Goal: Transaction & Acquisition: Purchase product/service

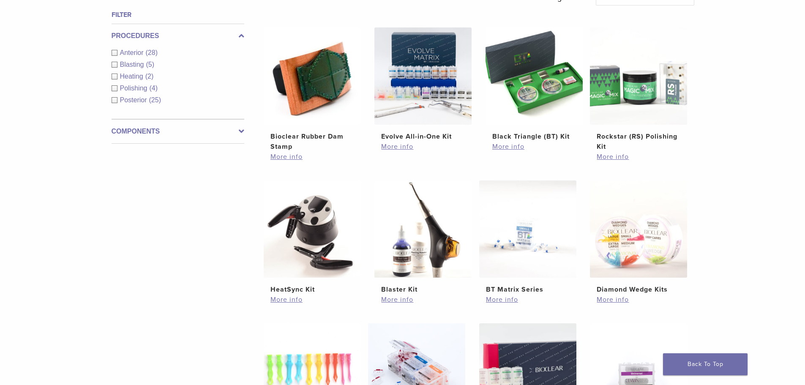
scroll to position [338, 0]
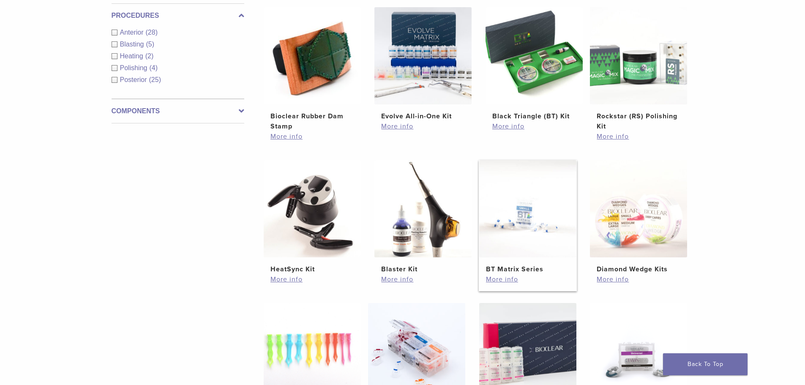
click at [550, 236] on img at bounding box center [527, 208] width 97 height 97
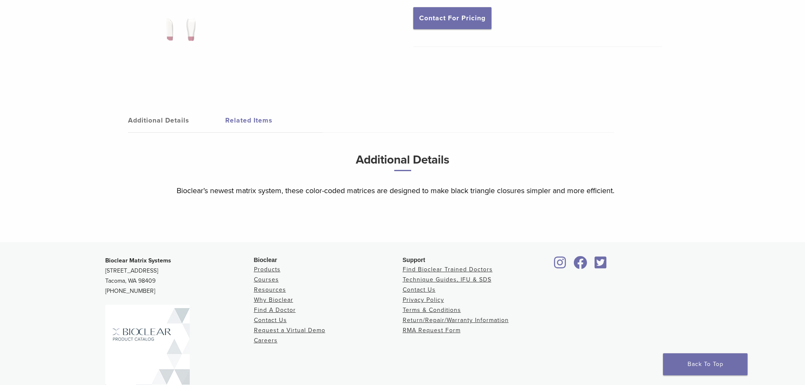
scroll to position [101, 0]
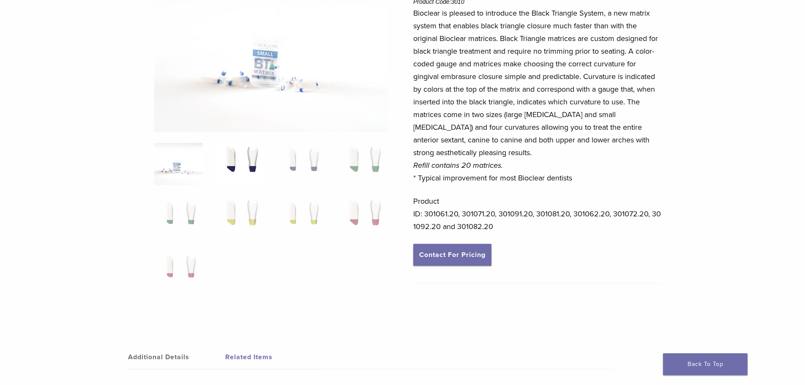
click at [227, 160] on img at bounding box center [239, 164] width 49 height 42
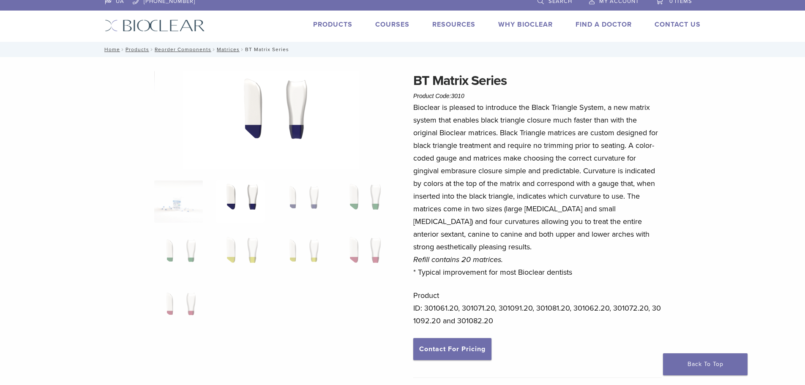
scroll to position [0, 0]
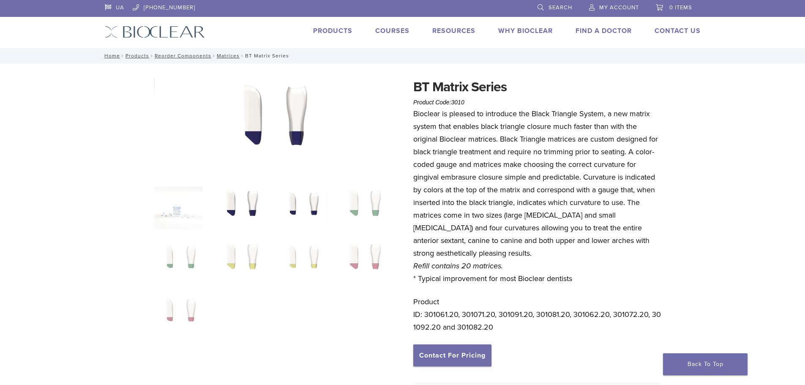
click at [296, 201] on img at bounding box center [301, 208] width 49 height 42
click at [354, 207] on img at bounding box center [362, 208] width 49 height 42
click at [175, 247] on img at bounding box center [178, 261] width 49 height 42
click at [251, 251] on img at bounding box center [239, 261] width 49 height 42
